Goal: Information Seeking & Learning: Learn about a topic

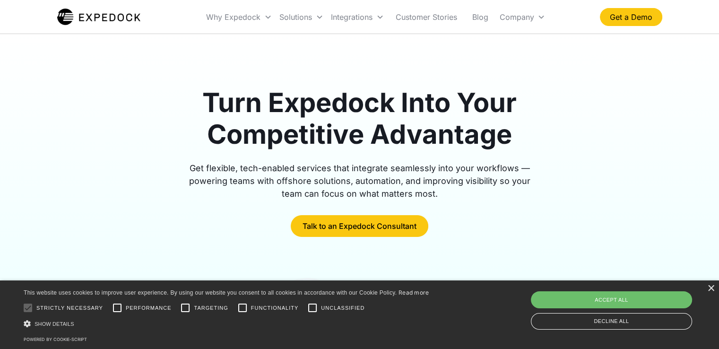
drag, startPoint x: 109, startPoint y: 58, endPoint x: 142, endPoint y: 50, distance: 33.6
click at [109, 58] on div "Turn Expedock Into Your Competitive Advantage Get flexible, tech-enabled servic…" at bounding box center [359, 308] width 605 height 549
click at [418, 17] on link "Customer Stories" at bounding box center [426, 17] width 77 height 32
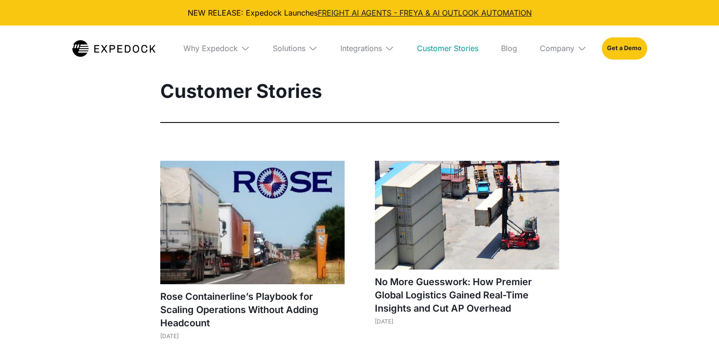
select select
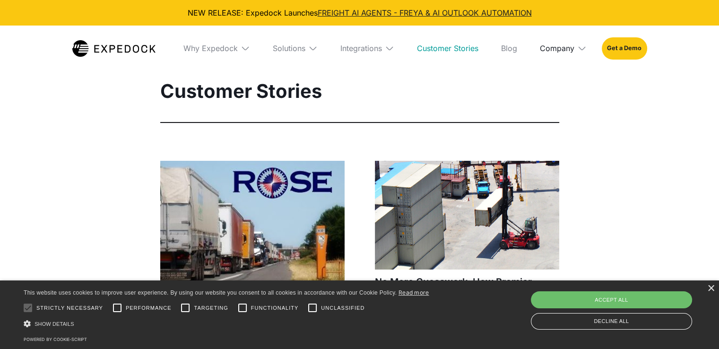
click at [554, 44] on div "Company" at bounding box center [557, 47] width 34 height 9
click at [293, 48] on div "Solutions" at bounding box center [289, 47] width 33 height 9
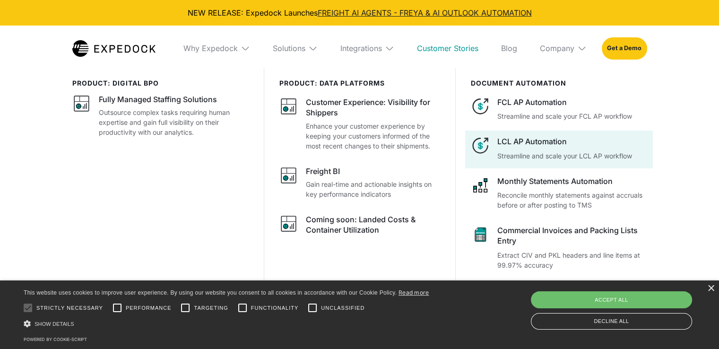
scroll to position [236, 0]
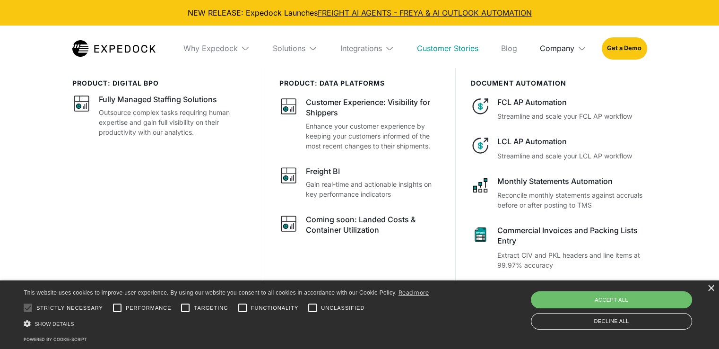
click at [552, 50] on div "Company" at bounding box center [557, 47] width 34 height 9
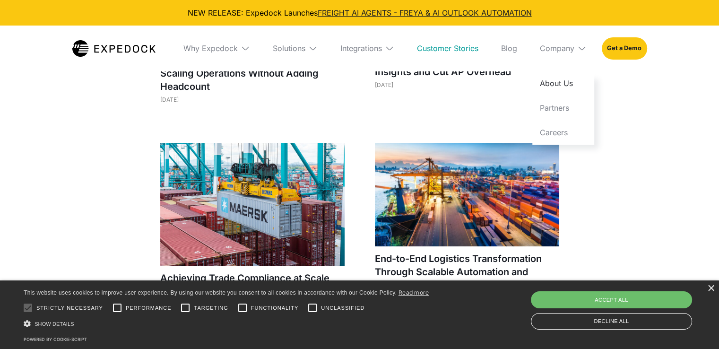
click at [560, 78] on link "About Us" at bounding box center [563, 83] width 62 height 25
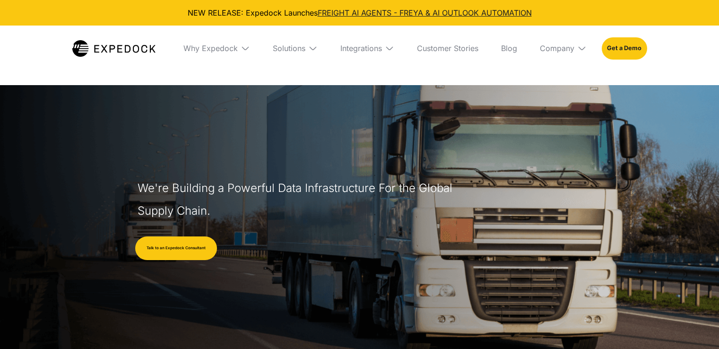
select select
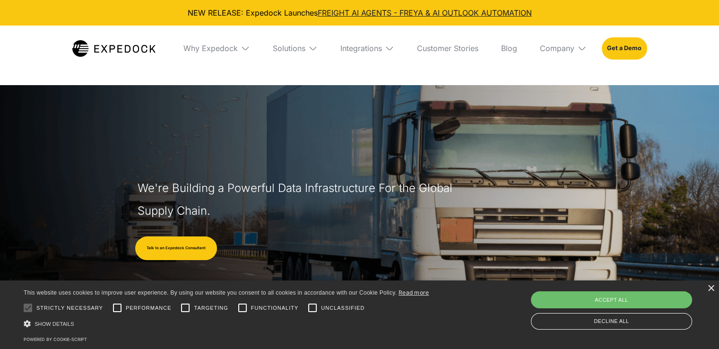
click at [342, 138] on header "We're Building a Powerful Data Infrastructure For the Global Supply Chain. Talk…" at bounding box center [359, 242] width 719 height 314
